Goal: Task Accomplishment & Management: Use online tool/utility

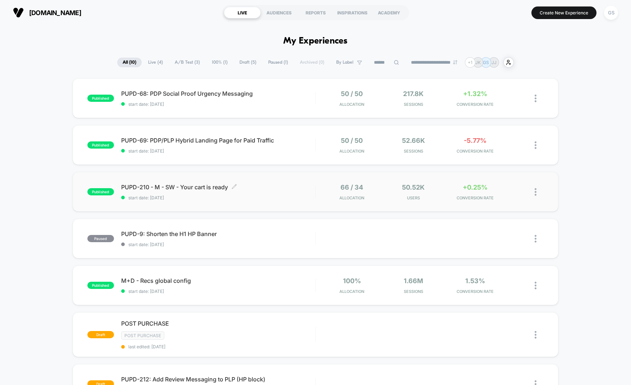
click at [270, 192] on div "PUPD-210 - M - SW - Your cart is ready Click to edit experience details Click t…" at bounding box center [218, 191] width 194 height 17
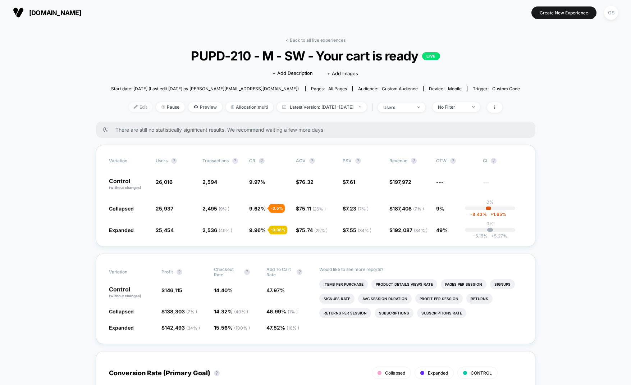
click at [133, 108] on span "Edit" at bounding box center [141, 107] width 24 height 10
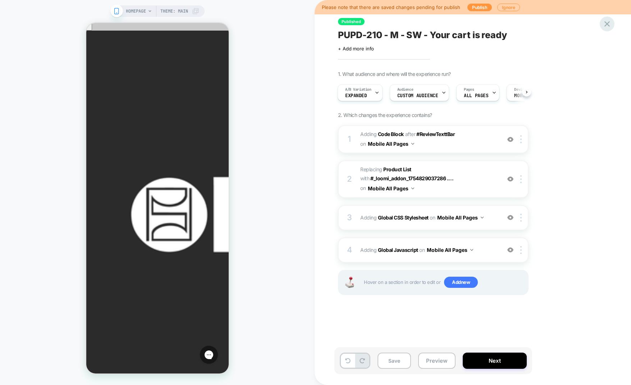
click at [609, 23] on icon at bounding box center [608, 24] width 10 height 10
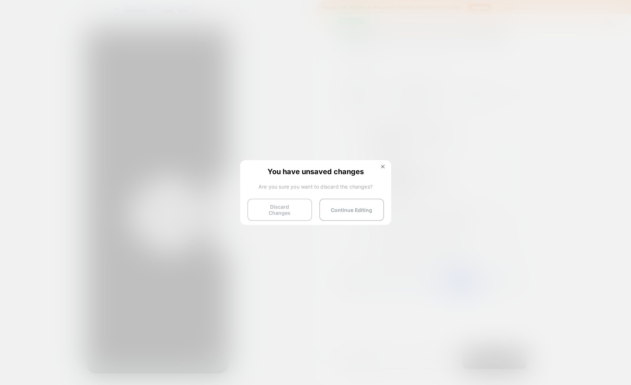
click at [295, 209] on button "Discard Changes" at bounding box center [280, 210] width 65 height 22
